Goal: Information Seeking & Learning: Check status

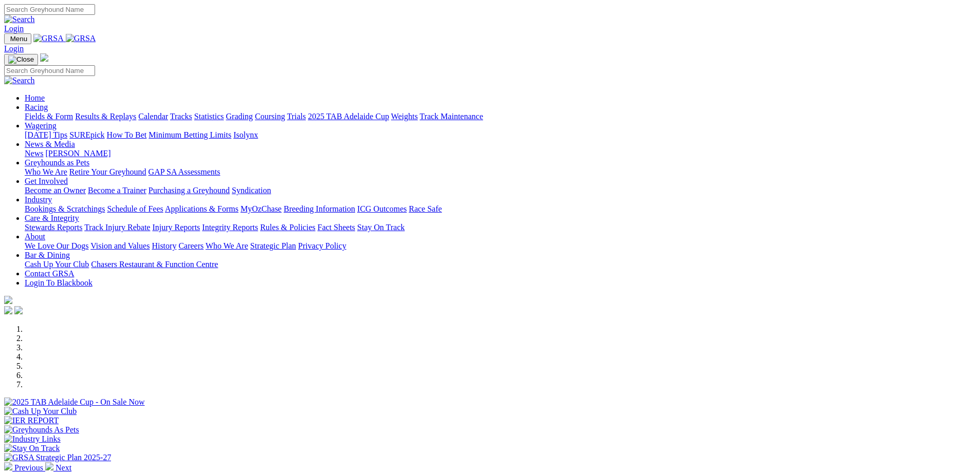
click at [136, 112] on link "Results & Replays" at bounding box center [105, 116] width 61 height 9
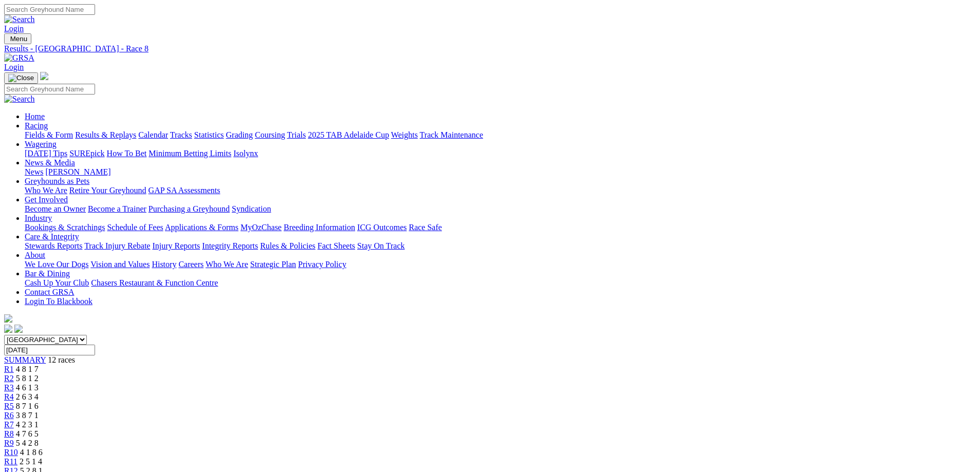
click at [638, 439] on div "R9 5 4 2 8" at bounding box center [489, 443] width 971 height 9
click at [672, 448] on div "R10 4 1 8 6" at bounding box center [489, 452] width 971 height 9
click at [39, 430] on span "4 7 6 5" at bounding box center [27, 434] width 23 height 9
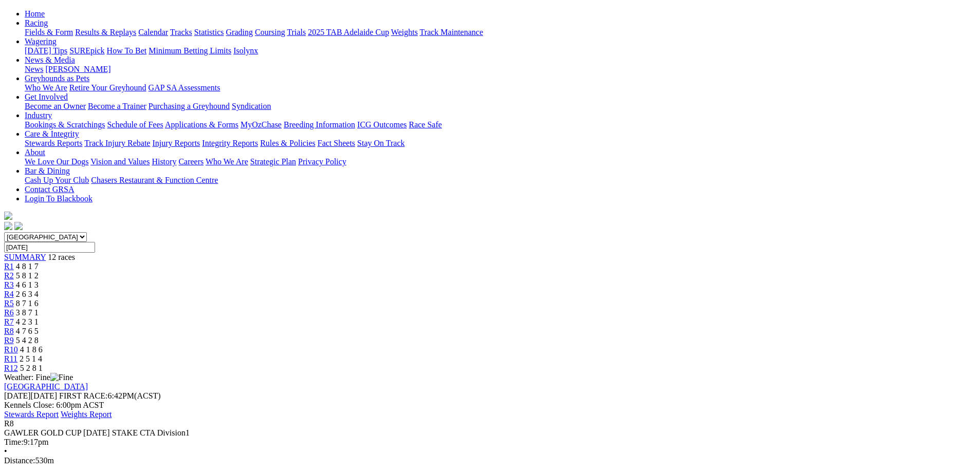
scroll to position [51, 0]
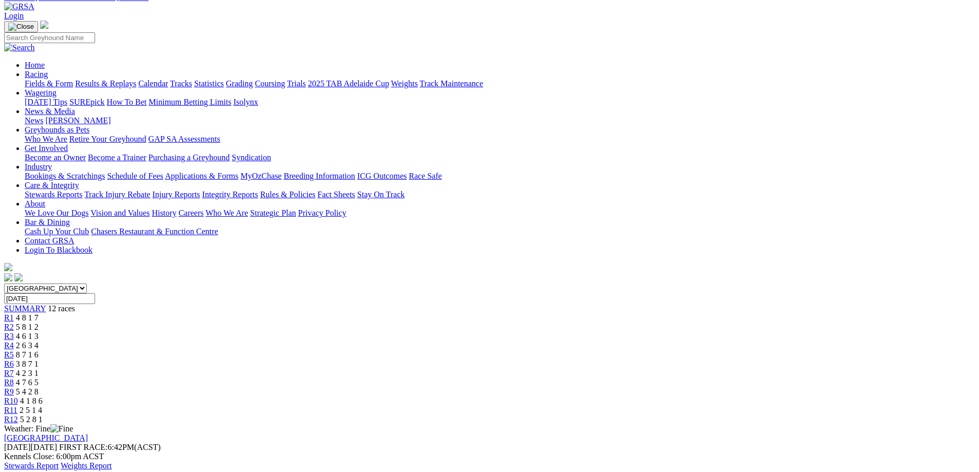
click at [546, 369] on div "R7 4 2 3 1" at bounding box center [489, 373] width 971 height 9
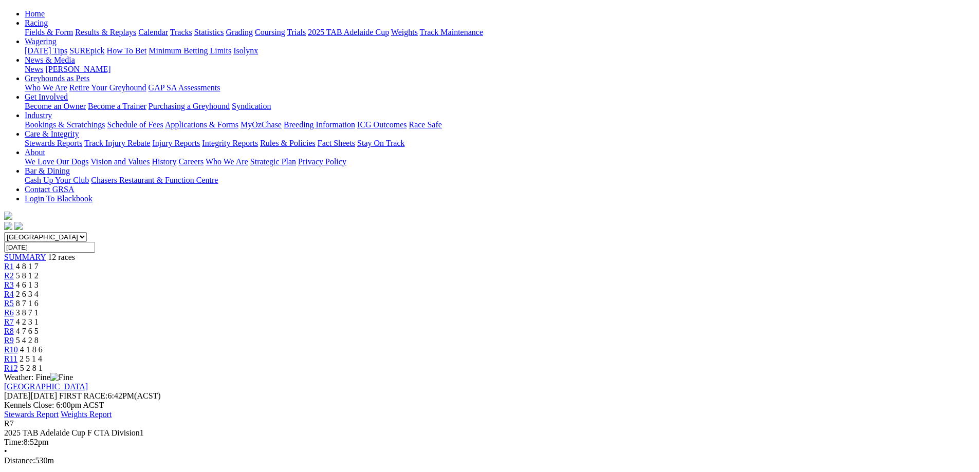
click at [501, 308] on div "R6 3 8 7 1" at bounding box center [489, 312] width 971 height 9
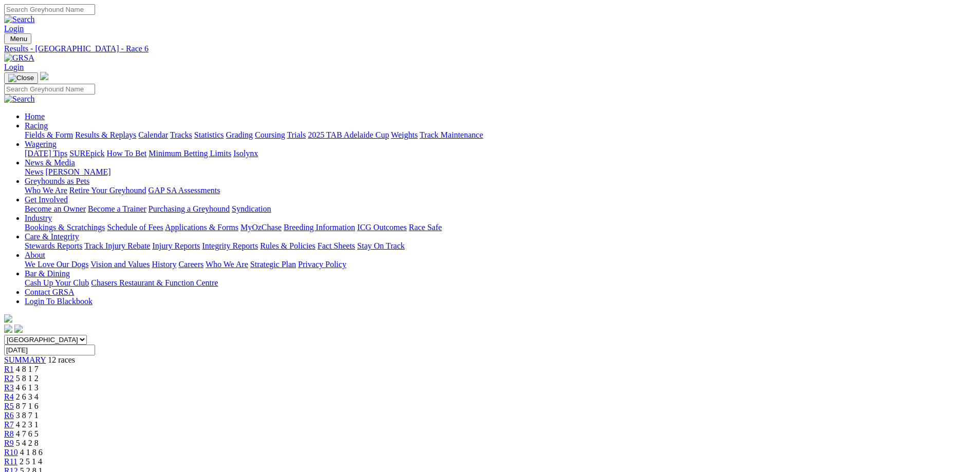
click at [14, 402] on link "R5" at bounding box center [9, 406] width 10 height 9
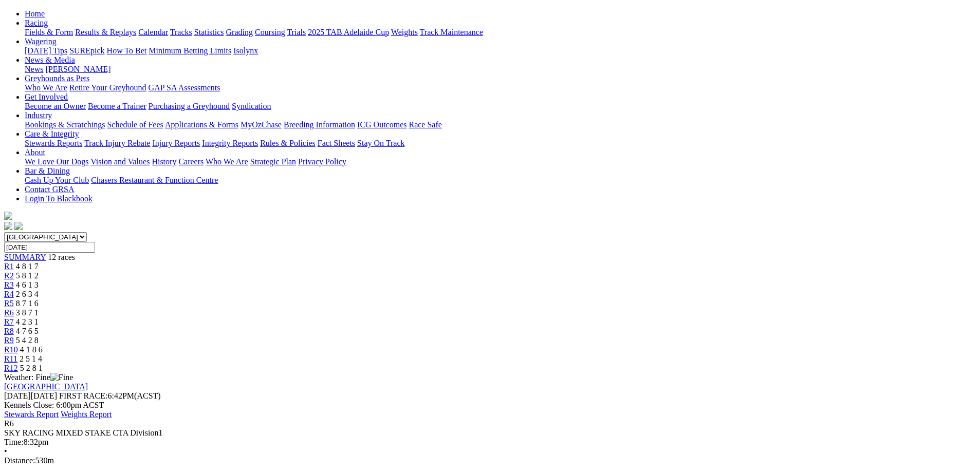
scroll to position [154, 0]
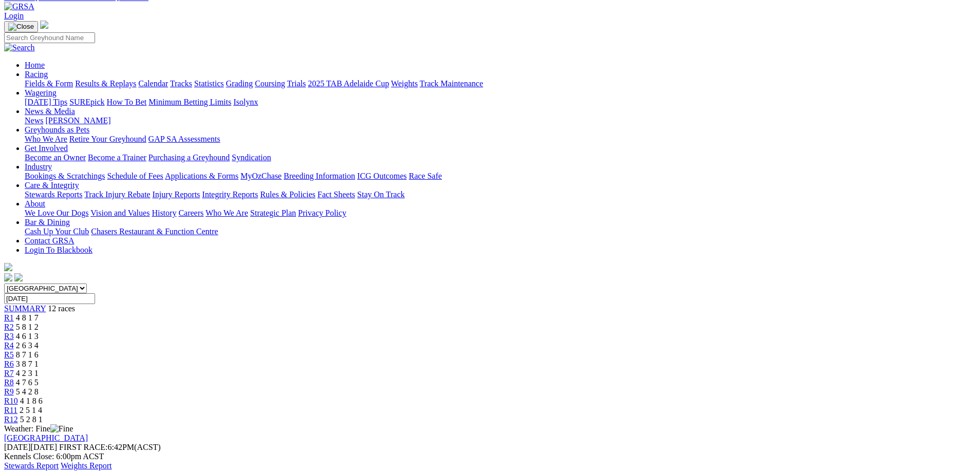
scroll to position [103, 0]
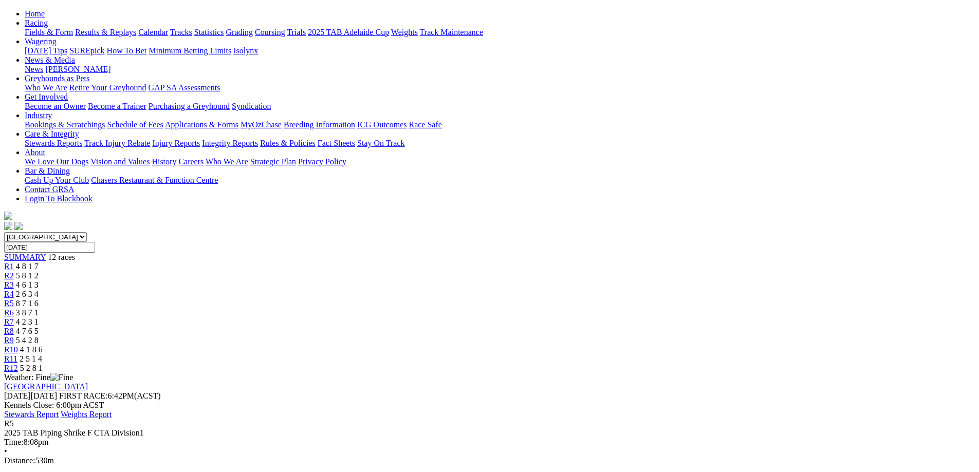
click at [14, 327] on link "R8" at bounding box center [9, 331] width 10 height 9
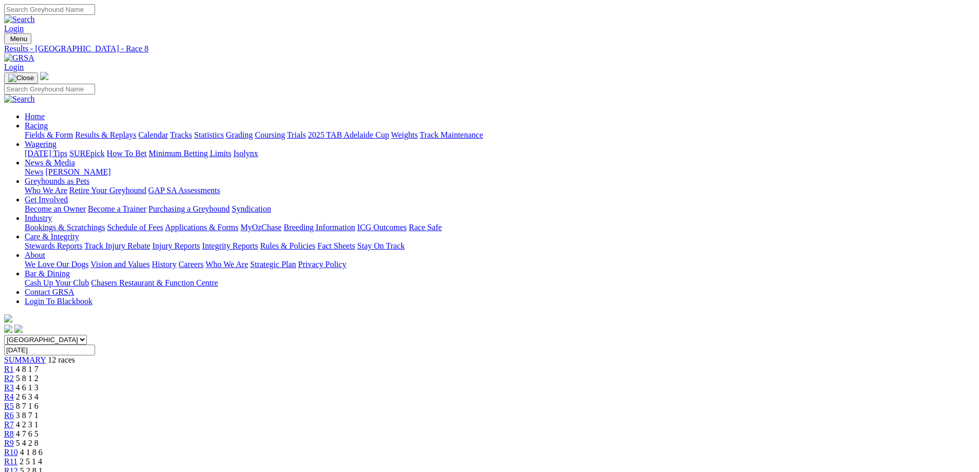
click at [39, 439] on span "5 4 2 8" at bounding box center [27, 443] width 23 height 9
click at [43, 448] on span "4 1 8 6" at bounding box center [31, 452] width 23 height 9
click at [42, 458] on span "2 5 1 4" at bounding box center [31, 462] width 23 height 9
click at [788, 467] on div "R12 5 2 8 1" at bounding box center [489, 471] width 971 height 9
click at [792, 467] on div "R12 5 2 8 1" at bounding box center [489, 471] width 971 height 9
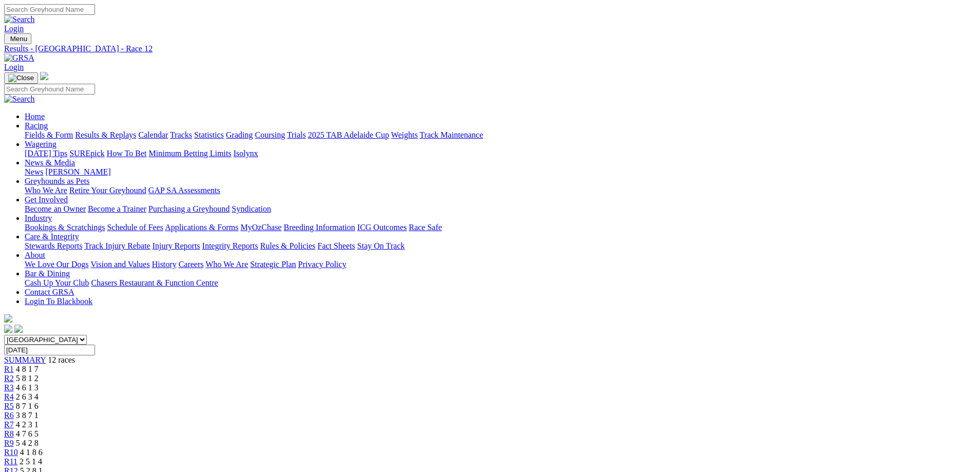
click at [168, 131] on link "Calendar" at bounding box center [153, 135] width 30 height 9
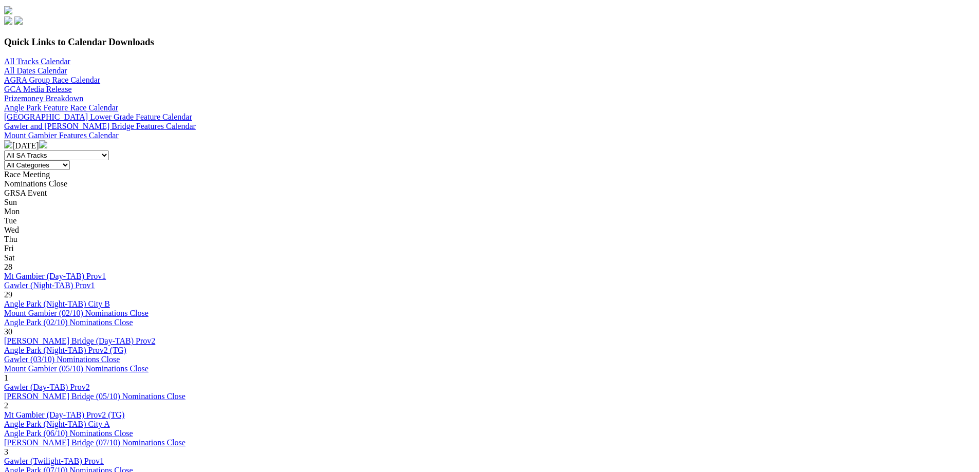
scroll to position [206, 0]
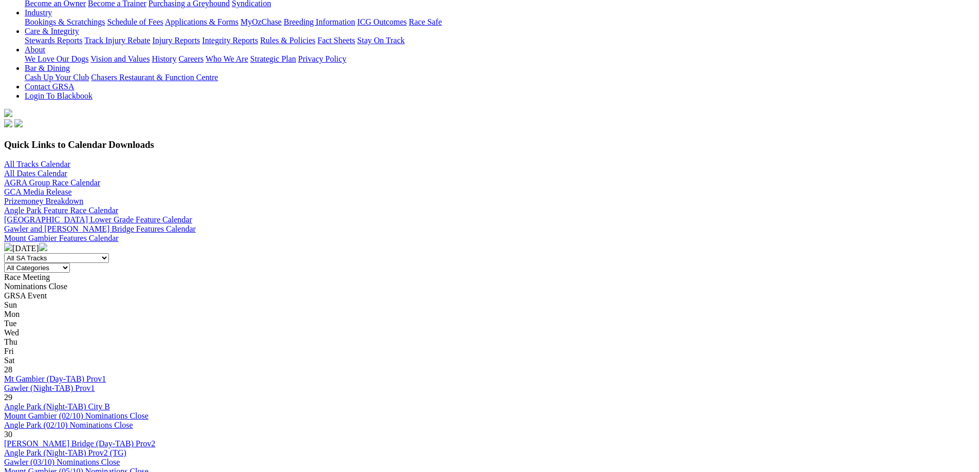
click at [47, 243] on img at bounding box center [43, 247] width 8 height 8
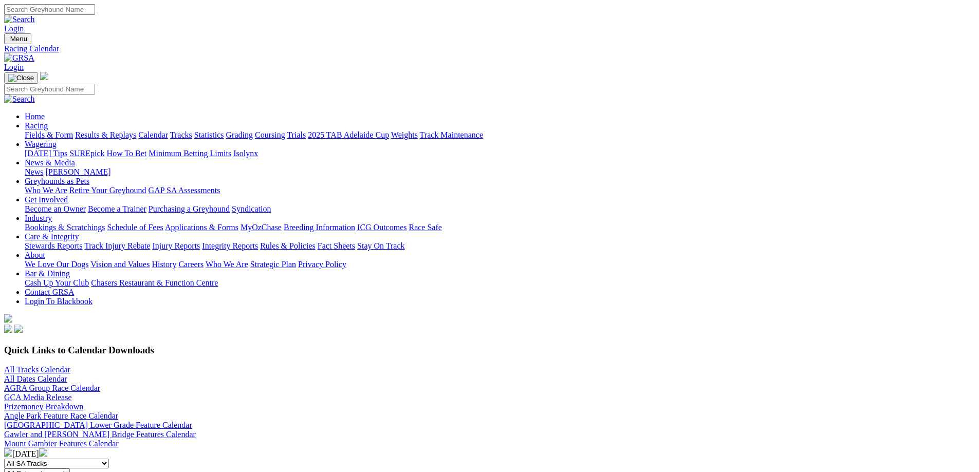
click at [12, 449] on img at bounding box center [8, 453] width 8 height 8
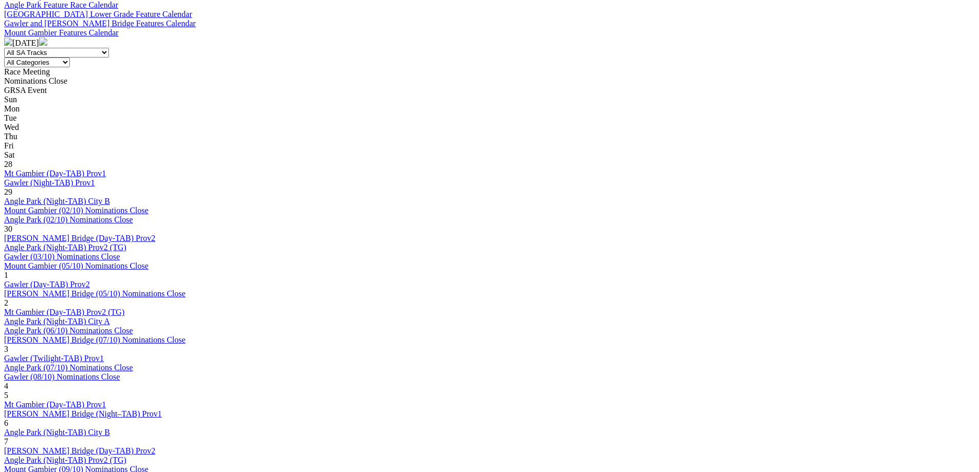
scroll to position [463, 0]
